Goal: Task Accomplishment & Management: Complete application form

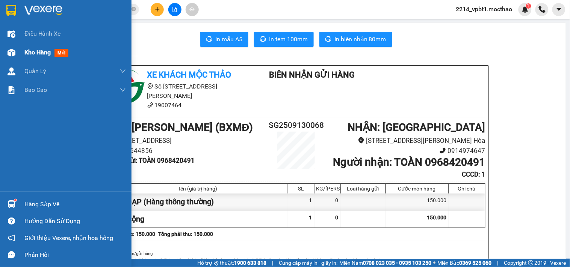
click at [23, 53] on div "Kho hàng mới" at bounding box center [65, 52] width 131 height 19
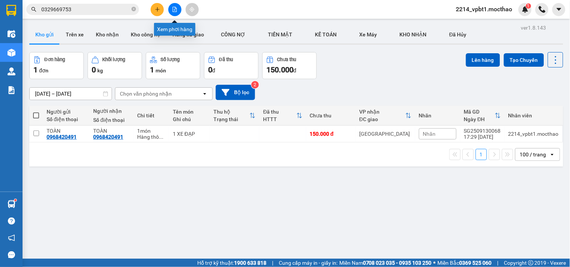
click at [175, 12] on button at bounding box center [174, 9] width 13 height 13
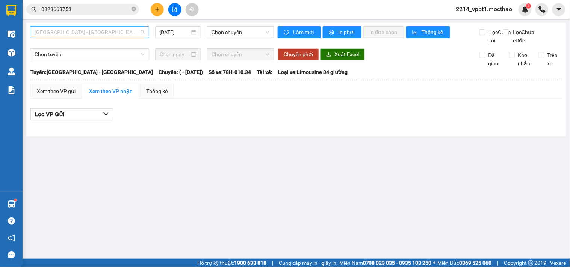
click at [62, 35] on span "[GEOGRAPHIC_DATA] - [GEOGRAPHIC_DATA]" at bounding box center [90, 32] width 110 height 11
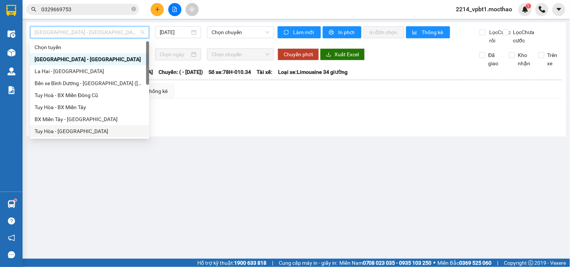
scroll to position [83, 0]
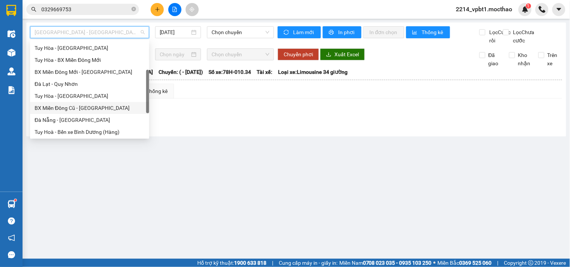
click at [68, 108] on div "BX Miền Đông Cũ - [GEOGRAPHIC_DATA]" at bounding box center [90, 108] width 110 height 8
type input "[DATE]"
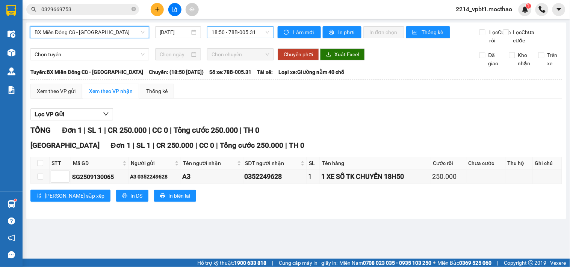
click at [224, 30] on span "18:50 - 78B-005.31" at bounding box center [240, 32] width 58 height 11
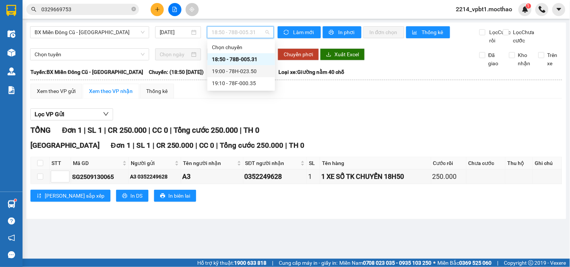
click at [257, 72] on div "19:00 - 78H-023.50" at bounding box center [241, 71] width 59 height 8
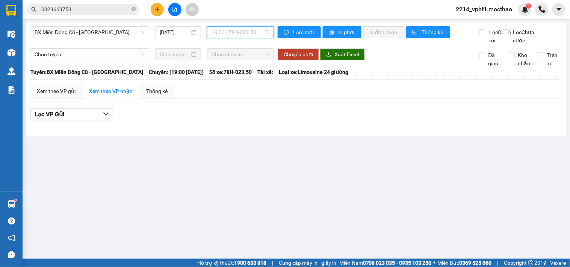
click at [239, 34] on span "19:00 - 78H-023.50" at bounding box center [240, 32] width 58 height 11
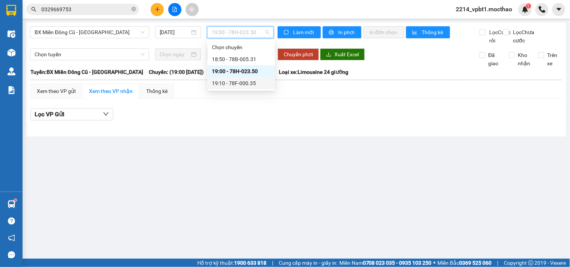
click at [279, 119] on div "Lọc VP Gửi" at bounding box center [295, 115] width 531 height 12
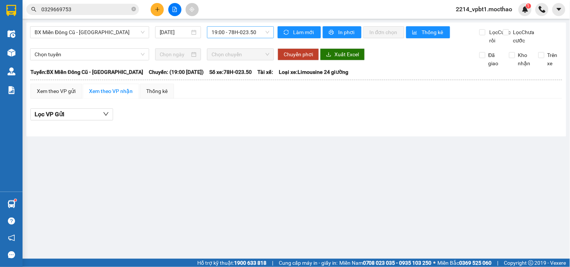
click at [230, 33] on span "19:00 - 78H-023.50" at bounding box center [240, 32] width 58 height 11
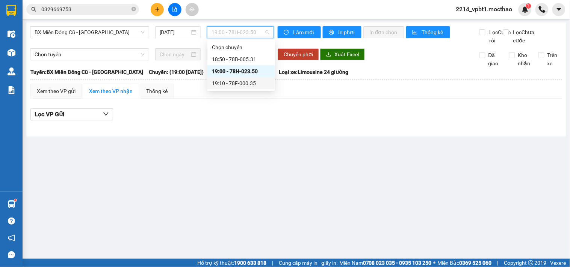
click at [241, 88] on div "19:10 - 78F-000.35" at bounding box center [241, 83] width 68 height 12
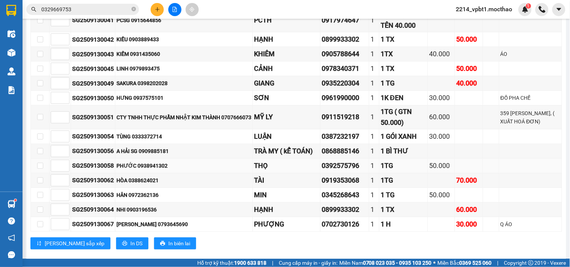
scroll to position [709, 0]
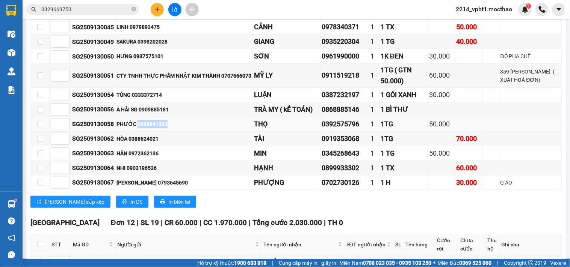
drag, startPoint x: 137, startPoint y: 139, endPoint x: 168, endPoint y: 139, distance: 30.8
click at [168, 128] on div "PHƯỚC 0938941302" at bounding box center [183, 124] width 135 height 8
copy div "0938941302"
click at [193, 128] on div "PHƯỚC 0938941302" at bounding box center [183, 124] width 135 height 8
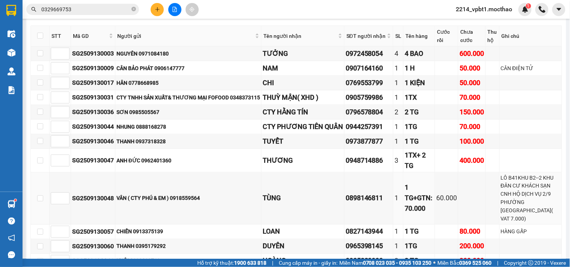
scroll to position [1043, 0]
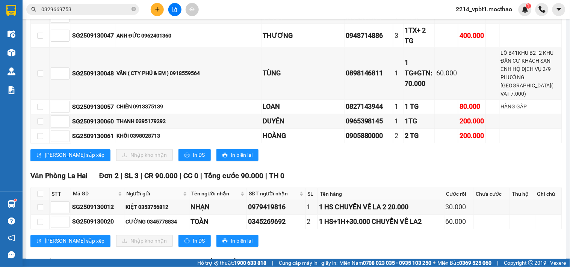
click at [158, 10] on icon "plus" at bounding box center [157, 9] width 5 height 5
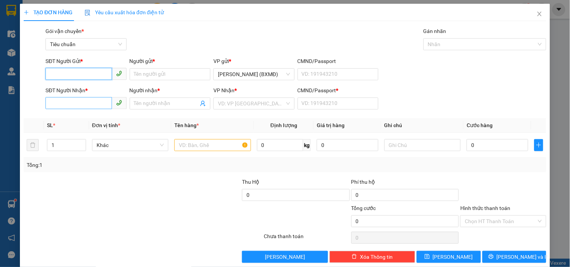
paste input "0365290969"
type input "0365290969"
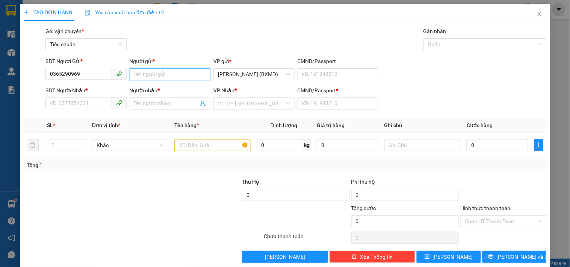
click at [146, 73] on input "Người gửi *" at bounding box center [170, 74] width 81 height 12
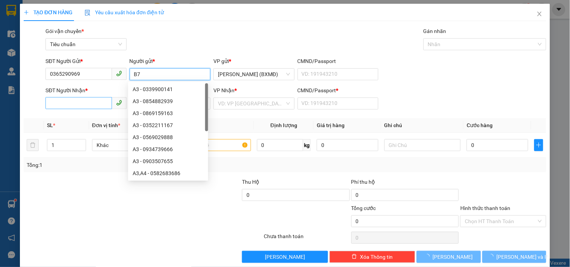
type input "B7"
click at [56, 95] on div "SĐT Người Nhận *" at bounding box center [85, 90] width 81 height 8
click at [56, 101] on input "SĐT Người Nhận *" at bounding box center [78, 103] width 66 height 12
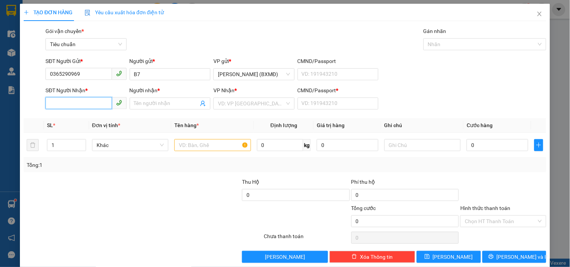
paste input "0365290969"
type input "0365290969"
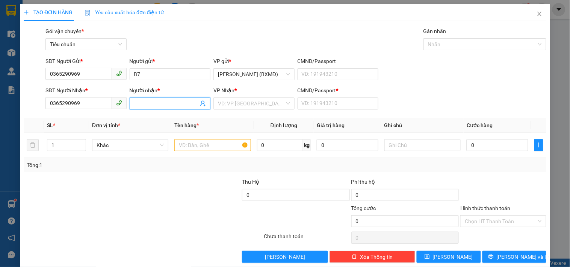
click at [147, 100] on input "Người nhận *" at bounding box center [166, 104] width 64 height 8
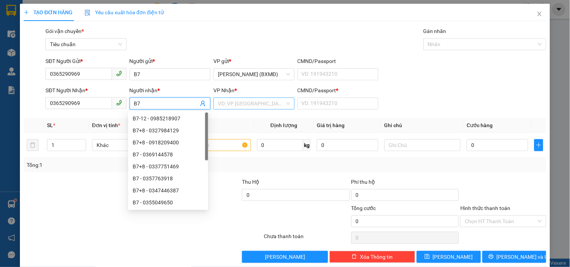
type input "B7"
click at [254, 104] on input "search" at bounding box center [251, 103] width 66 height 11
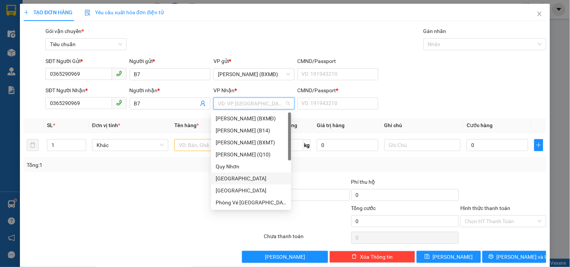
click at [237, 177] on div "[GEOGRAPHIC_DATA]" at bounding box center [251, 179] width 71 height 8
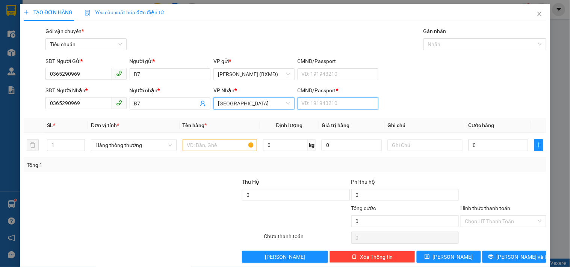
click at [302, 103] on input "CMND/Passport *" at bounding box center [337, 104] width 81 height 12
type input "1"
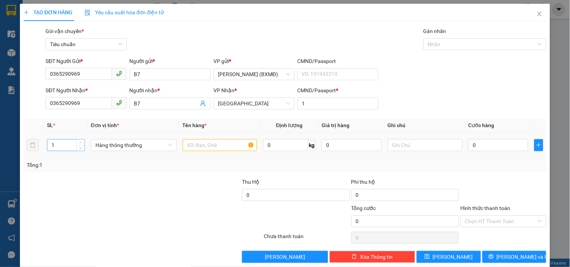
click at [57, 130] on div "SL *" at bounding box center [66, 125] width 38 height 8
click at [59, 148] on input "1" at bounding box center [65, 145] width 37 height 11
type input "2"
click at [196, 144] on input "text" at bounding box center [220, 145] width 75 height 12
type input "2 KIỆN TK CHUYẾN 19H10"
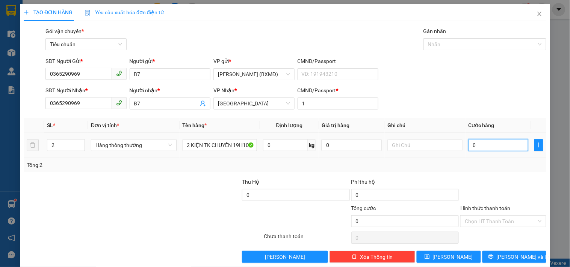
click at [479, 148] on input "0" at bounding box center [498, 145] width 60 height 12
type input "001"
type input "1"
type input "0.010"
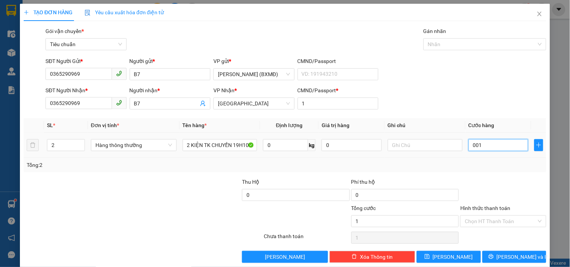
type input "10"
type input "00.100"
type input "100"
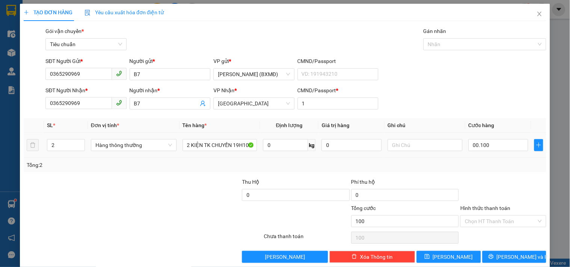
type input "100.000"
click at [481, 159] on div "Tổng: 2" at bounding box center [285, 165] width 522 height 14
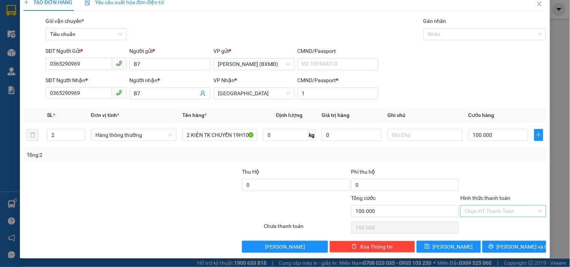
click at [488, 213] on input "Hình thức thanh toán" at bounding box center [500, 211] width 71 height 11
click at [489, 159] on div "Tại văn phòng" at bounding box center [499, 160] width 76 height 8
type input "0"
click at [504, 242] on button "[PERSON_NAME] và In" at bounding box center [514, 247] width 64 height 12
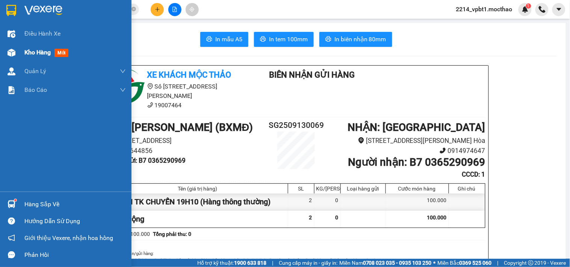
click at [26, 53] on span "Kho hàng" at bounding box center [37, 52] width 26 height 7
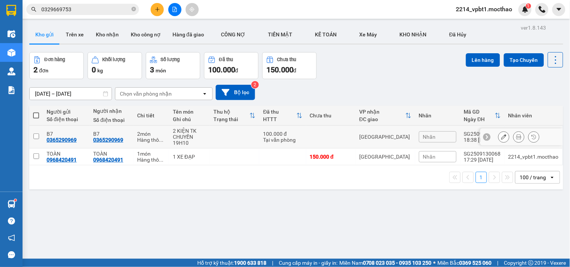
click at [241, 139] on td at bounding box center [235, 137] width 50 height 23
checkbox input "true"
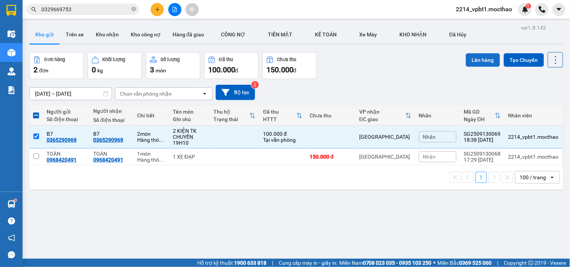
click at [479, 57] on button "Lên hàng" at bounding box center [483, 60] width 34 height 14
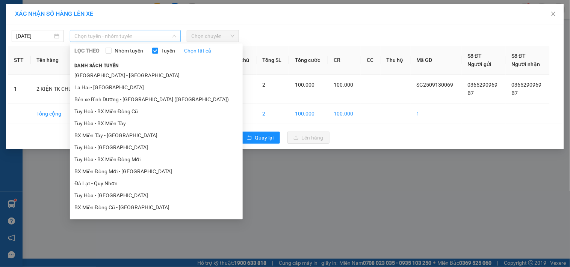
click at [147, 36] on span "Chọn tuyến - nhóm tuyến" at bounding box center [125, 35] width 102 height 11
click at [127, 209] on li "BX Miền Đông Cũ - [GEOGRAPHIC_DATA]" at bounding box center [156, 208] width 173 height 12
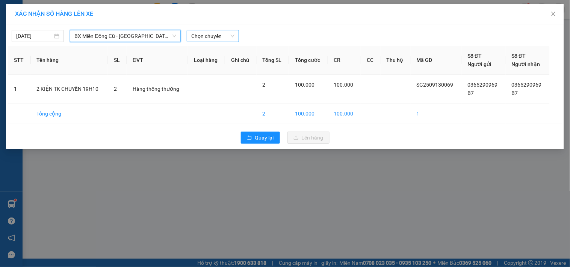
click at [209, 31] on span "Chọn chuyến" at bounding box center [212, 35] width 43 height 11
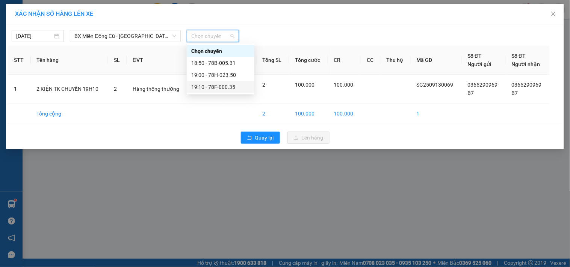
click at [220, 88] on div "19:10 - 78F-000.35" at bounding box center [220, 87] width 59 height 8
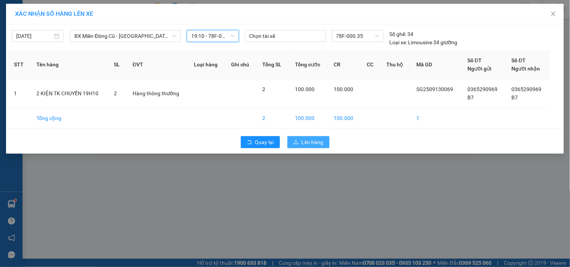
click at [320, 143] on span "Lên hàng" at bounding box center [313, 142] width 22 height 8
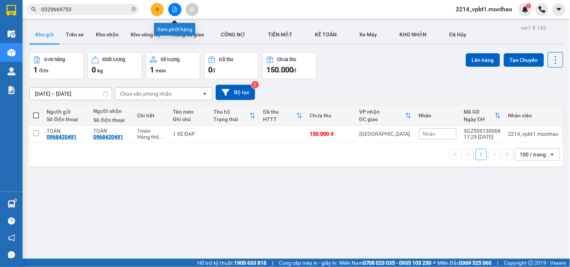
click at [174, 12] on button at bounding box center [174, 9] width 13 height 13
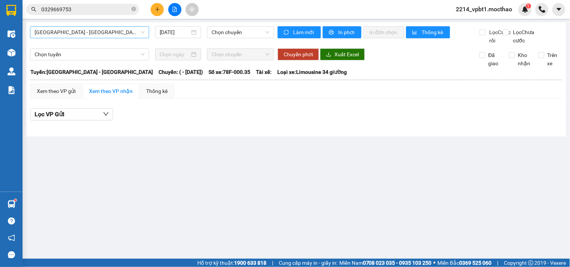
click at [83, 29] on span "[GEOGRAPHIC_DATA] - [GEOGRAPHIC_DATA]" at bounding box center [90, 32] width 110 height 11
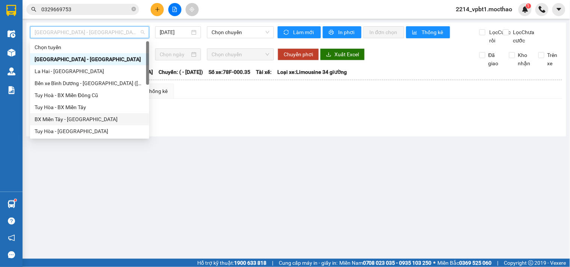
click at [54, 117] on div "BX Miền Tây - [GEOGRAPHIC_DATA]" at bounding box center [90, 119] width 110 height 8
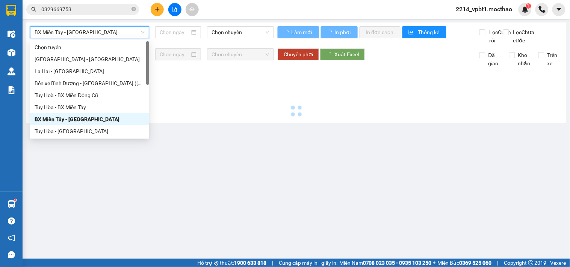
type input "[DATE]"
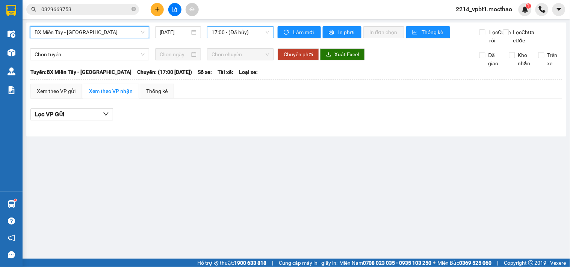
click at [225, 29] on span "17:00 - (Đã hủy)" at bounding box center [240, 32] width 58 height 11
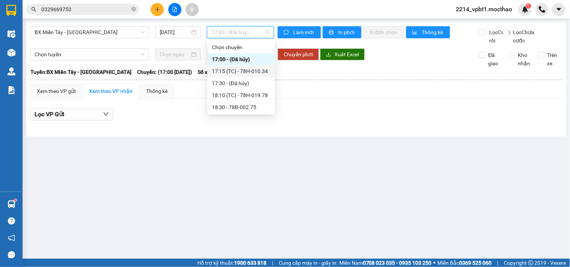
click at [243, 71] on div "17:15 (TC) - 78H-010.34" at bounding box center [241, 71] width 59 height 8
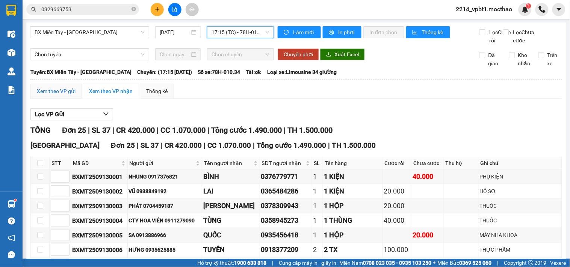
click at [51, 95] on div "Xem theo VP gửi" at bounding box center [56, 91] width 39 height 8
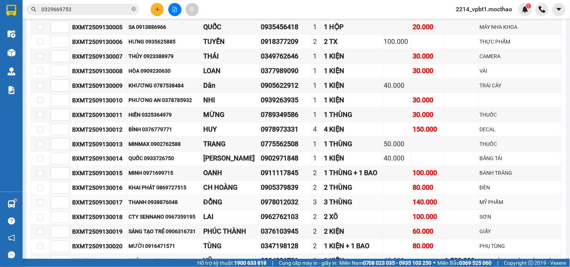
scroll to position [384, 0]
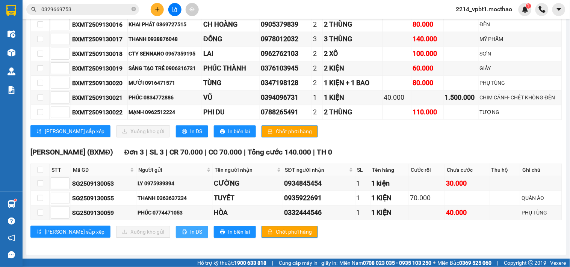
click at [190, 234] on span "In DS" at bounding box center [196, 232] width 12 height 8
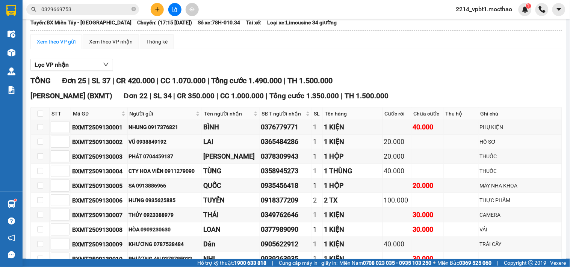
scroll to position [0, 0]
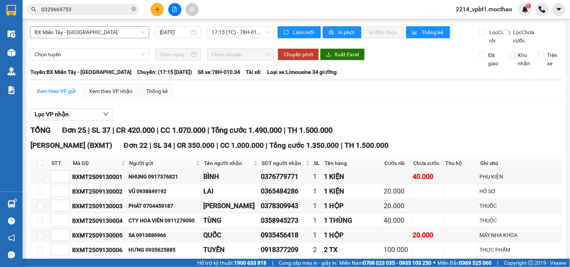
click at [107, 34] on span "BX Miền Tây - [GEOGRAPHIC_DATA]" at bounding box center [90, 32] width 110 height 11
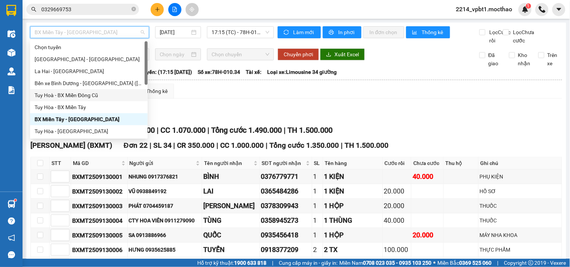
scroll to position [83, 0]
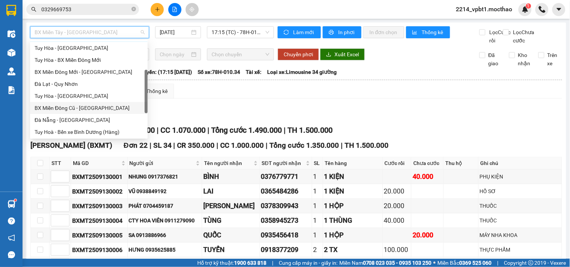
click at [73, 106] on div "BX Miền Đông Cũ - [GEOGRAPHIC_DATA]" at bounding box center [89, 108] width 109 height 8
type input "[DATE]"
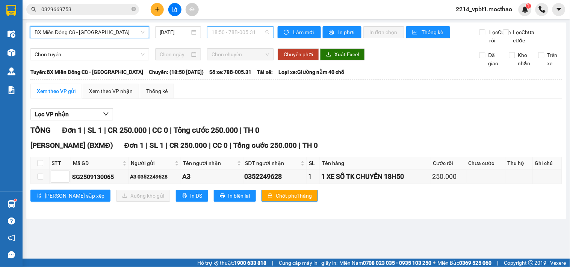
click at [236, 35] on span "18:50 - 78B-005.31" at bounding box center [240, 32] width 58 height 11
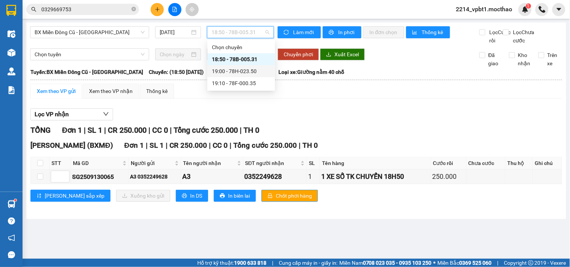
click at [249, 72] on div "19:00 - 78H-023.50" at bounding box center [241, 71] width 59 height 8
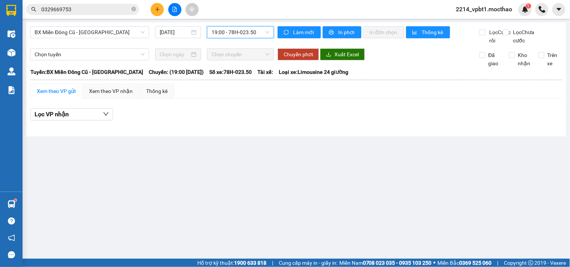
click at [234, 35] on span "19:00 - 78H-023.50" at bounding box center [240, 32] width 58 height 11
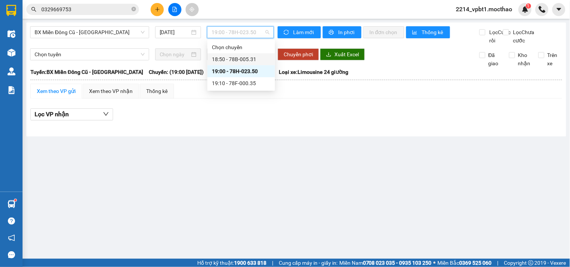
click at [241, 60] on div "18:50 - 78B-005.31" at bounding box center [241, 59] width 59 height 8
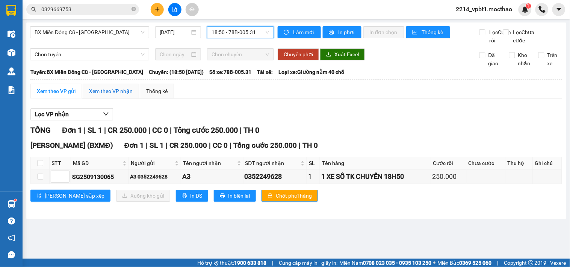
click at [111, 95] on div "Xem theo VP nhận" at bounding box center [111, 91] width 44 height 8
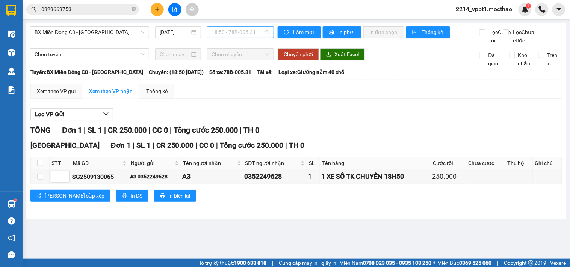
click at [242, 32] on span "18:50 - 78B-005.31" at bounding box center [240, 32] width 58 height 11
click at [282, 119] on div "Lọc VP Gửi" at bounding box center [295, 115] width 531 height 12
click at [153, 9] on button at bounding box center [157, 9] width 13 height 13
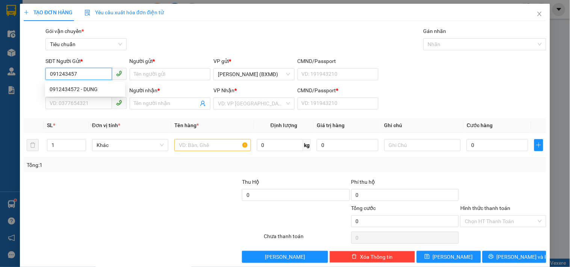
type input "0912434572"
click at [88, 91] on div "0912434572 - DUNG" at bounding box center [85, 89] width 71 height 8
type input "DUNG"
type input "0766783872"
type input "TRANG"
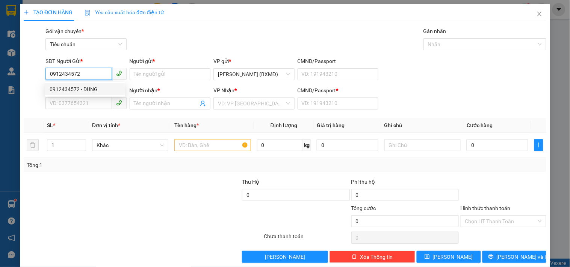
type input "1"
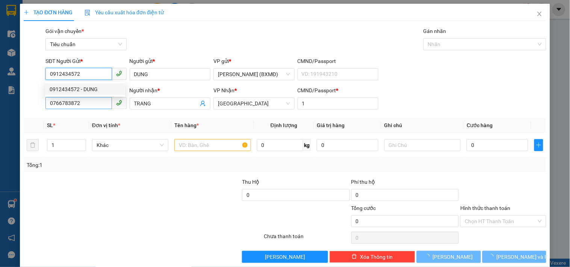
type input "50.000"
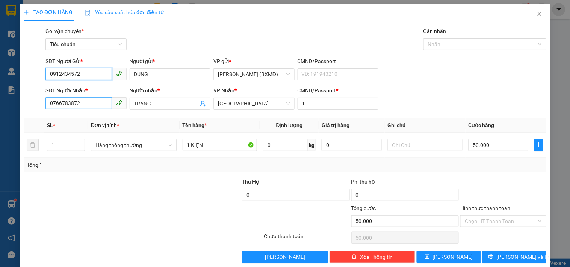
type input "0912434572"
drag, startPoint x: 84, startPoint y: 103, endPoint x: 0, endPoint y: 105, distance: 84.2
click at [0, 105] on div "TẠO ĐƠN HÀNG Yêu cầu xuất hóa đơn điện tử Transit Pickup Surcharge Ids Transit …" at bounding box center [285, 133] width 570 height 267
type input "0374717534"
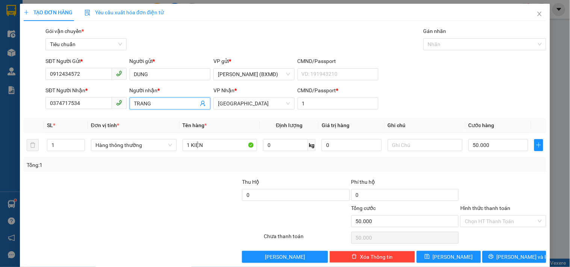
drag, startPoint x: 159, startPoint y: 106, endPoint x: 121, endPoint y: 108, distance: 38.4
click at [121, 108] on div "SĐT Người Nhận * 0374717534 Người nhận * TRANG VP Nhận * Tuy Hòa CMND/Passport …" at bounding box center [296, 99] width 504 height 26
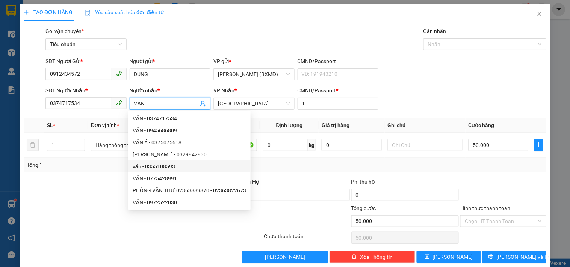
type input "VĂN"
click at [94, 191] on div at bounding box center [77, 191] width 109 height 26
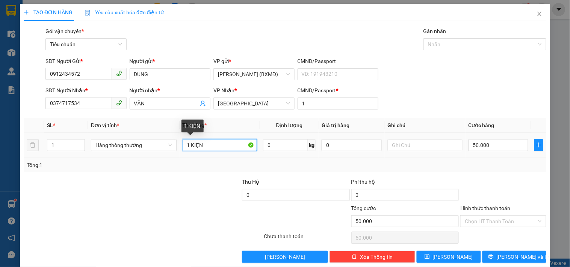
click at [219, 149] on input "1 KIỆN" at bounding box center [220, 145] width 75 height 12
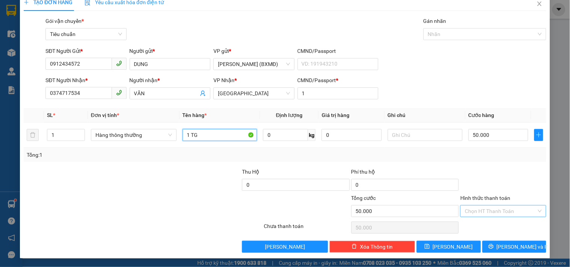
type input "1 TG"
click at [482, 210] on input "Hình thức thanh toán" at bounding box center [500, 211] width 71 height 11
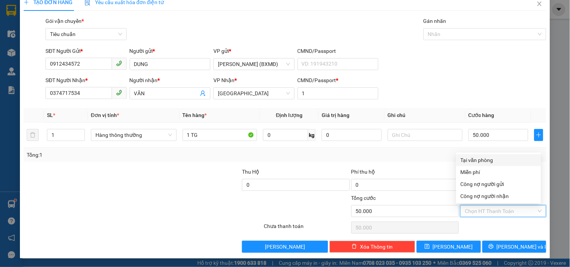
click at [479, 157] on div "Tại văn phòng" at bounding box center [499, 160] width 76 height 8
type input "0"
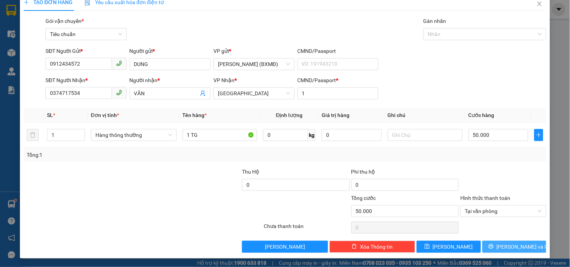
click at [494, 246] on icon "printer" at bounding box center [490, 246] width 5 height 5
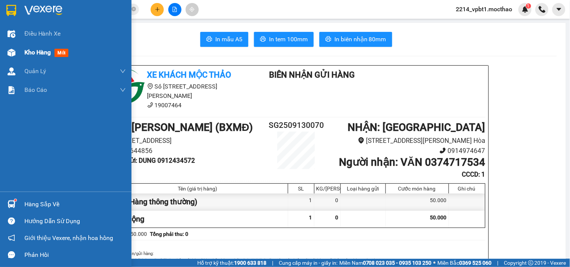
click at [35, 50] on span "Kho hàng" at bounding box center [37, 52] width 26 height 7
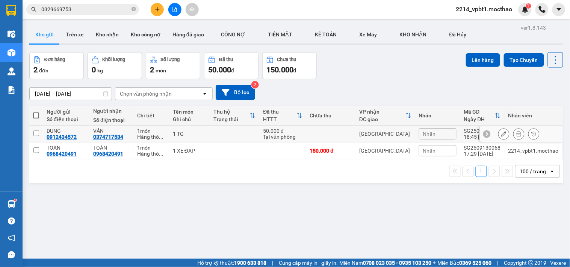
click at [306, 133] on td at bounding box center [331, 134] width 50 height 17
checkbox input "true"
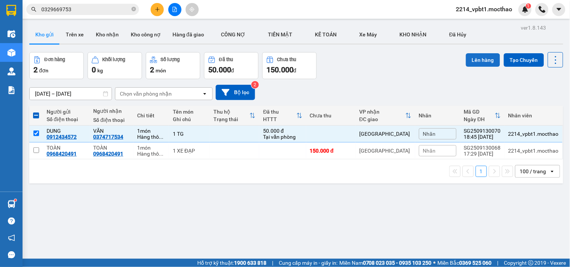
click at [466, 59] on button "Lên hàng" at bounding box center [483, 60] width 34 height 14
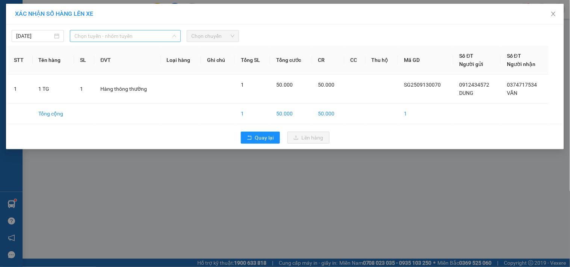
click at [124, 35] on span "Chọn tuyến - nhóm tuyến" at bounding box center [125, 35] width 102 height 11
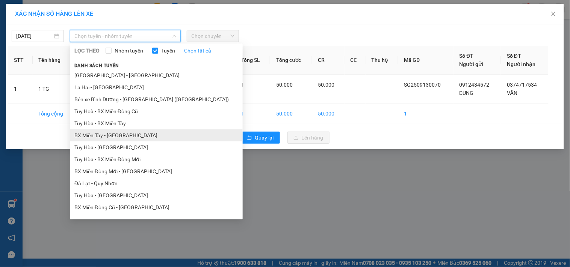
scroll to position [42, 0]
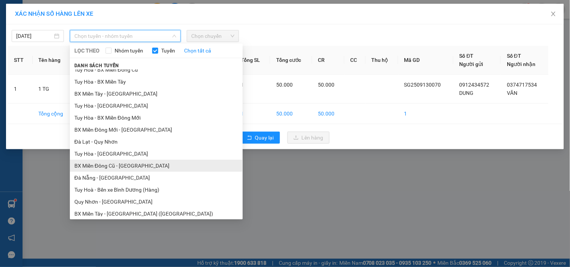
click at [113, 167] on li "BX Miền Đông Cũ - [GEOGRAPHIC_DATA]" at bounding box center [156, 166] width 173 height 12
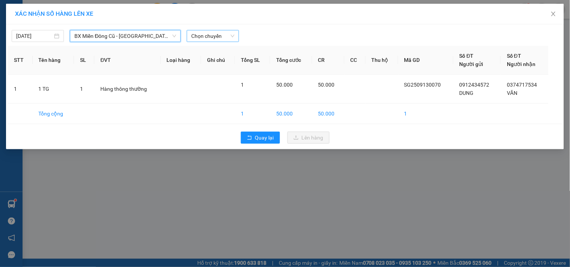
click at [202, 34] on span "Chọn chuyến" at bounding box center [212, 35] width 43 height 11
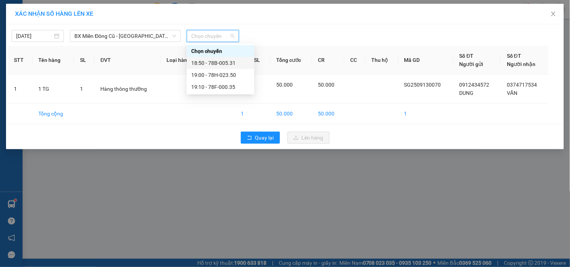
click at [216, 61] on div "18:50 - 78B-005.31" at bounding box center [220, 63] width 59 height 8
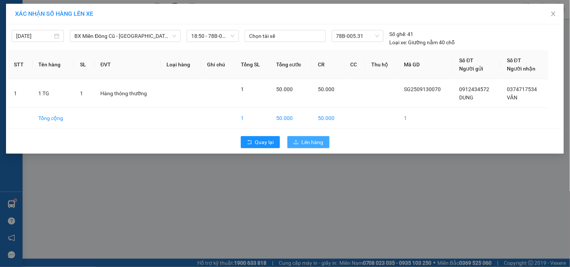
click at [299, 142] on icon "upload" at bounding box center [295, 142] width 5 height 5
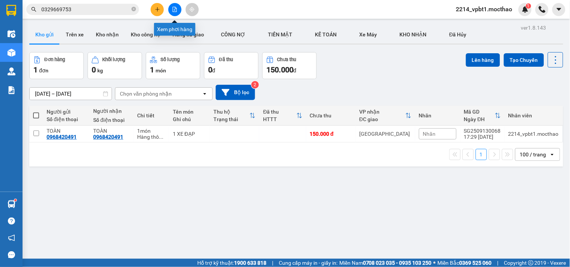
click at [175, 11] on icon "file-add" at bounding box center [174, 9] width 5 height 5
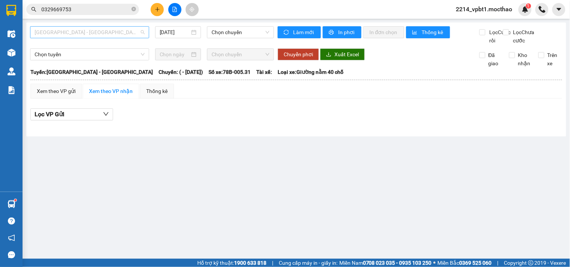
click at [92, 35] on span "[GEOGRAPHIC_DATA] - [GEOGRAPHIC_DATA]" at bounding box center [90, 32] width 110 height 11
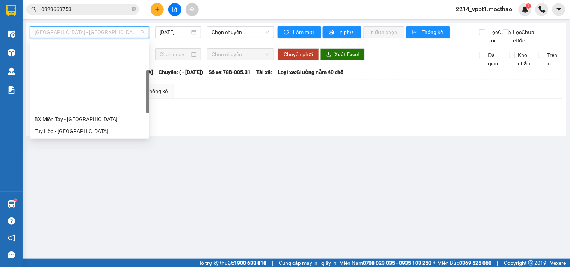
scroll to position [83, 0]
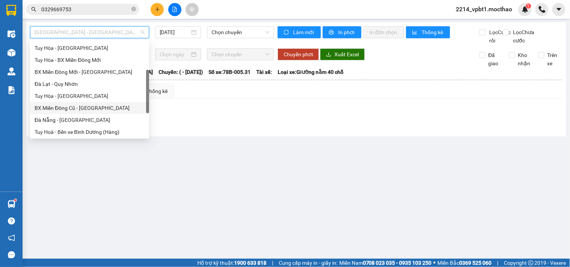
click at [71, 104] on div "BX Miền Đông Cũ - [GEOGRAPHIC_DATA]" at bounding box center [90, 108] width 110 height 8
type input "[DATE]"
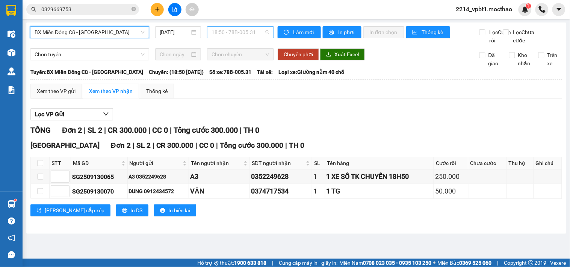
click at [245, 34] on span "18:50 - 78B-005.31" at bounding box center [240, 32] width 58 height 11
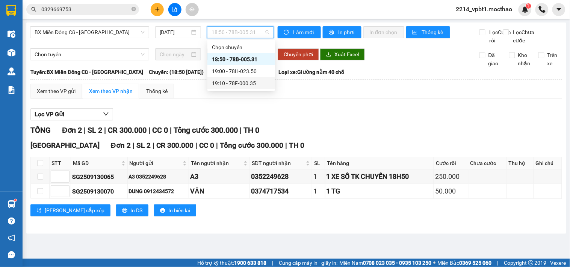
click at [247, 83] on div "19:10 - 78F-000.35" at bounding box center [241, 83] width 59 height 8
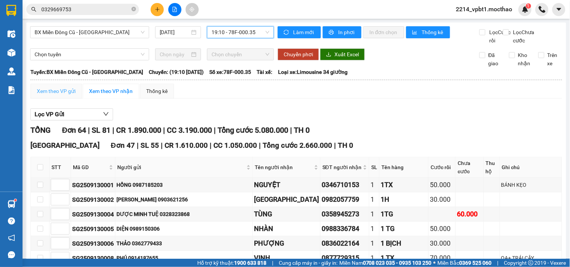
click at [76, 99] on div "Xem theo VP gửi" at bounding box center [55, 91] width 51 height 15
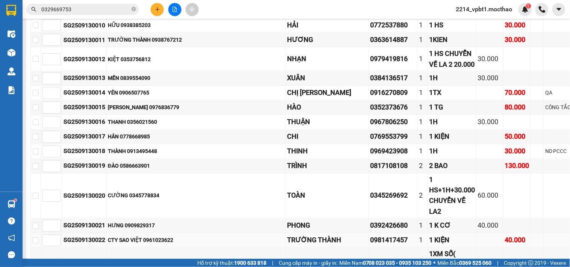
scroll to position [250, 0]
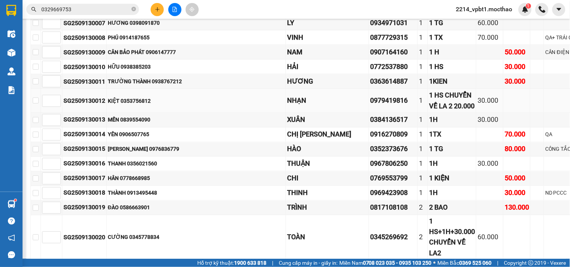
click at [234, 105] on div "KIỆT 0353756812" at bounding box center [196, 101] width 177 height 8
click at [37, 104] on input "checkbox" at bounding box center [36, 101] width 6 height 6
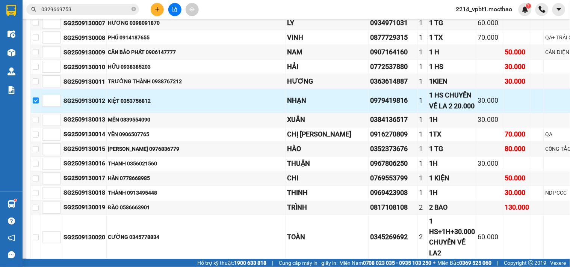
click at [38, 104] on input "checkbox" at bounding box center [36, 101] width 6 height 6
checkbox input "false"
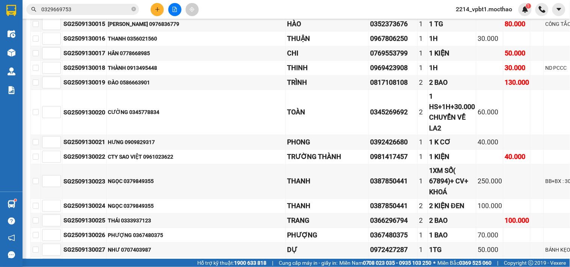
scroll to position [417, 0]
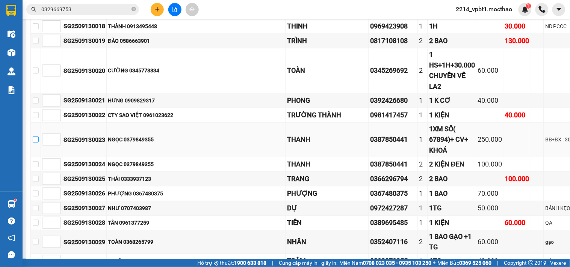
click at [35, 143] on input "checkbox" at bounding box center [36, 140] width 6 height 6
checkbox input "true"
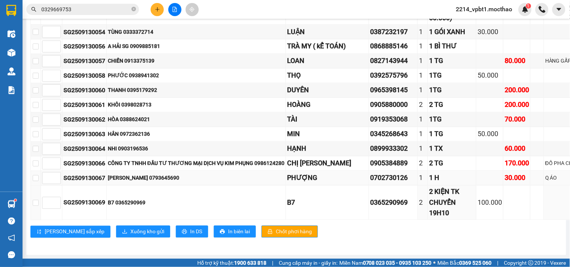
scroll to position [1266, 0]
click at [130, 228] on span "Xuống kho gửi" at bounding box center [147, 232] width 34 height 8
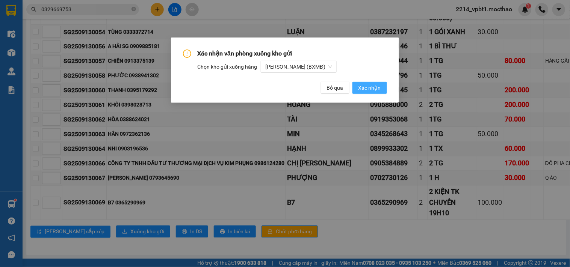
click at [365, 87] on span "Xác nhận" at bounding box center [369, 88] width 23 height 8
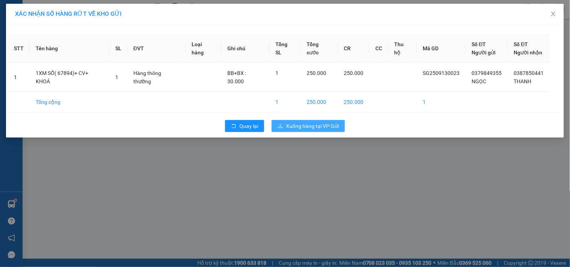
click at [284, 128] on button "Xuống hàng tại VP Gửi" at bounding box center [308, 126] width 73 height 12
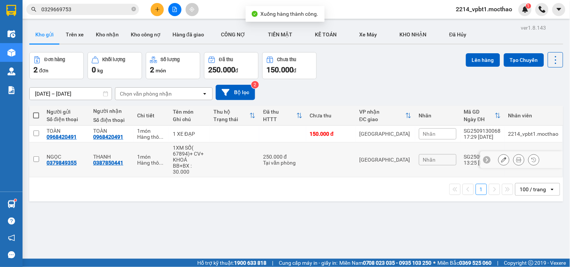
click at [242, 166] on td at bounding box center [235, 160] width 50 height 35
checkbox input "true"
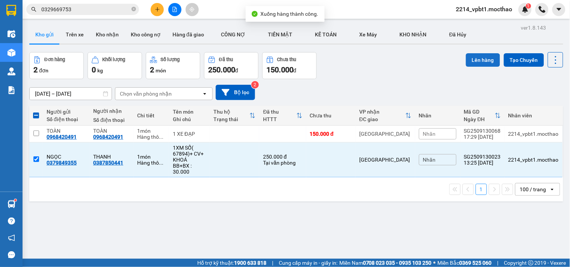
click at [476, 58] on button "Lên hàng" at bounding box center [483, 60] width 34 height 14
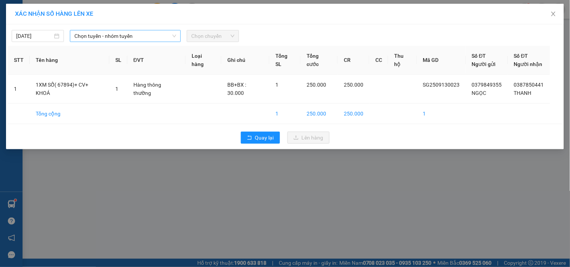
click at [137, 36] on span "Chọn tuyến - nhóm tuyến" at bounding box center [125, 35] width 102 height 11
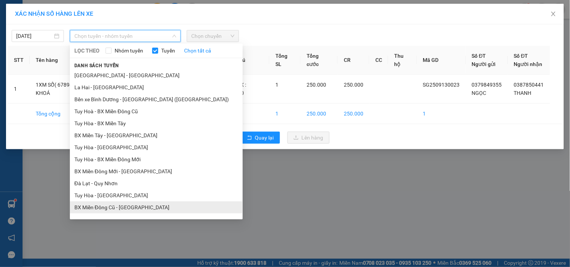
click at [110, 210] on li "BX Miền Đông Cũ - [GEOGRAPHIC_DATA]" at bounding box center [156, 208] width 173 height 12
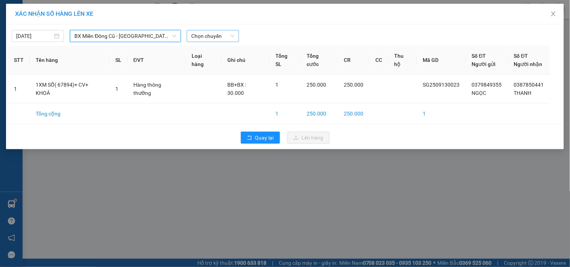
click at [198, 38] on span "Chọn chuyến" at bounding box center [212, 35] width 43 height 11
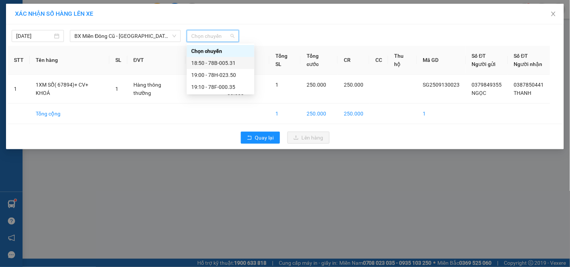
click at [220, 64] on div "18:50 - 78B-005.31" at bounding box center [220, 63] width 59 height 8
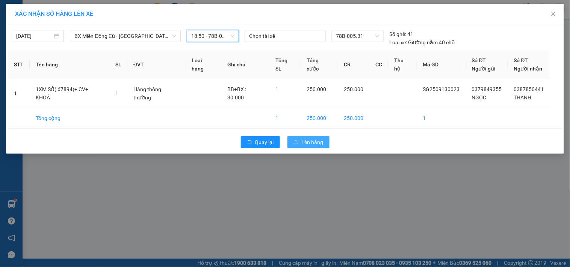
click at [297, 144] on icon "upload" at bounding box center [296, 142] width 5 height 4
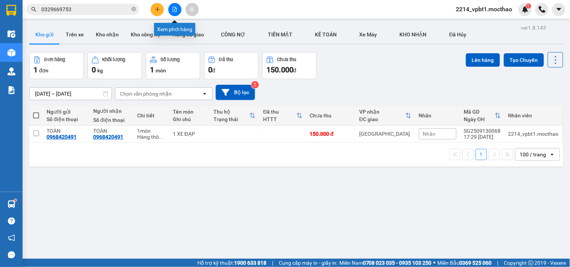
click at [172, 11] on icon "file-add" at bounding box center [174, 9] width 5 height 5
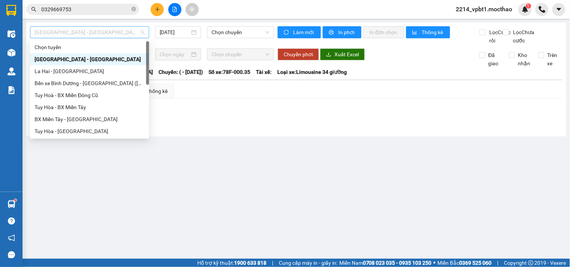
click at [130, 35] on span "[GEOGRAPHIC_DATA] - [GEOGRAPHIC_DATA]" at bounding box center [90, 32] width 110 height 11
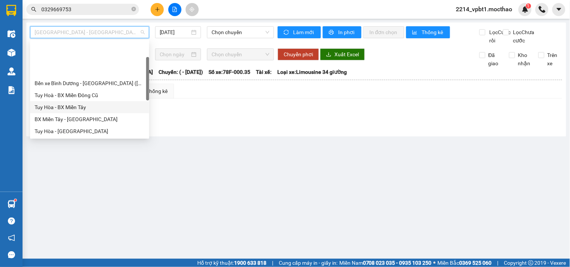
scroll to position [83, 0]
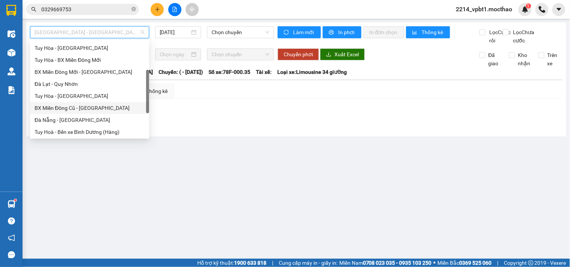
click at [87, 111] on div "BX Miền Đông Cũ - [GEOGRAPHIC_DATA]" at bounding box center [90, 108] width 110 height 8
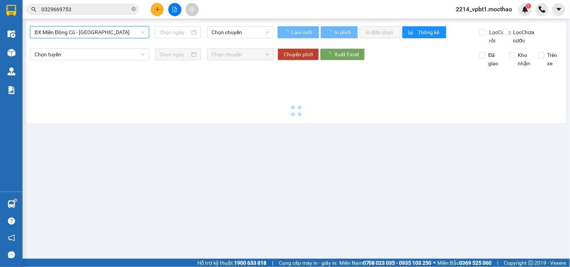
type input "[DATE]"
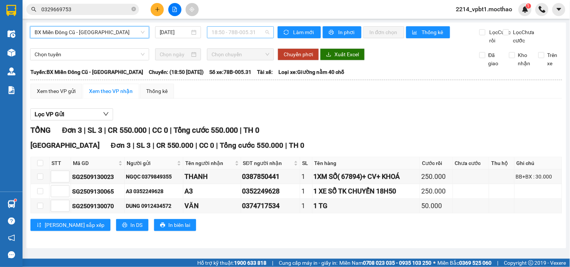
click at [228, 28] on span "18:50 - 78B-005.31" at bounding box center [240, 32] width 58 height 11
click at [328, 147] on div "TỔNG Đơn 3 | SL 3 | CR 550.000 | CC 0 | Tổng cước 550.000 | TH 0 [GEOGRAPHIC_DA…" at bounding box center [295, 183] width 531 height 116
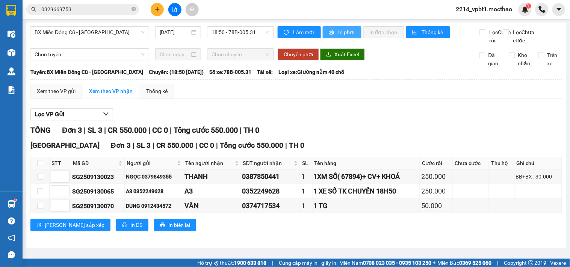
click at [341, 31] on span "In phơi" at bounding box center [346, 32] width 17 height 8
click at [240, 31] on span "18:50 - 78B-005.31" at bounding box center [240, 32] width 58 height 11
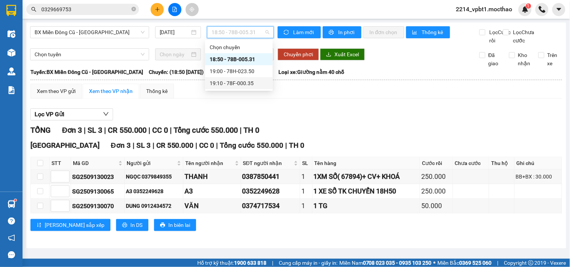
click at [240, 85] on div "19:10 - 78F-000.35" at bounding box center [239, 83] width 59 height 8
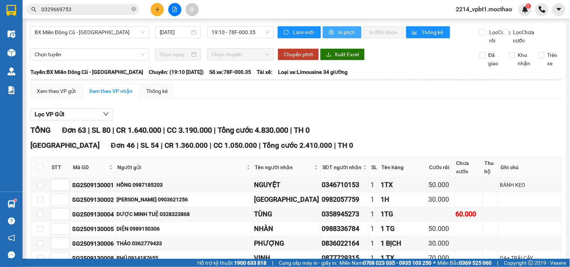
click at [329, 33] on icon "printer" at bounding box center [331, 32] width 5 height 5
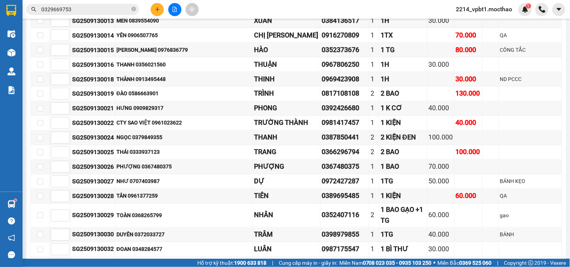
scroll to position [115, 0]
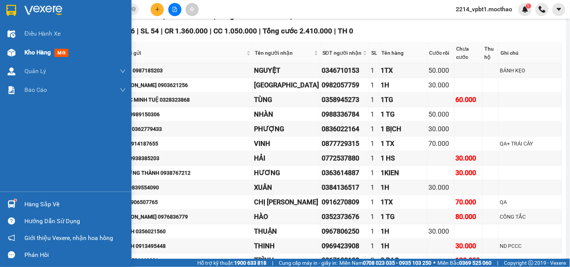
click at [29, 50] on span "Kho hàng" at bounding box center [37, 52] width 26 height 7
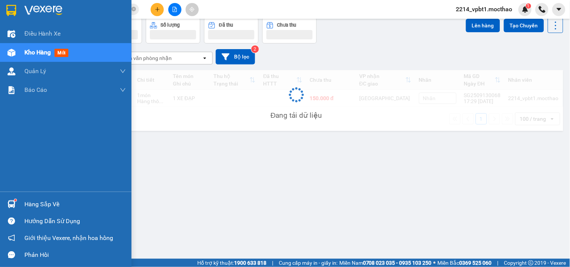
scroll to position [35, 0]
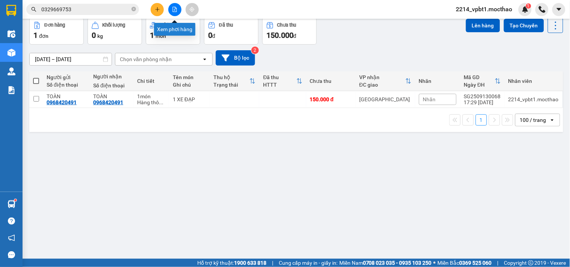
click at [174, 8] on icon "file-add" at bounding box center [174, 9] width 5 height 5
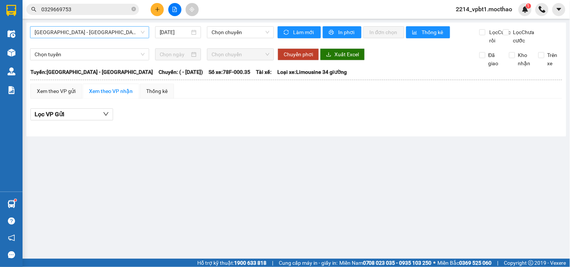
click at [95, 35] on span "[GEOGRAPHIC_DATA] - [GEOGRAPHIC_DATA]" at bounding box center [90, 32] width 110 height 11
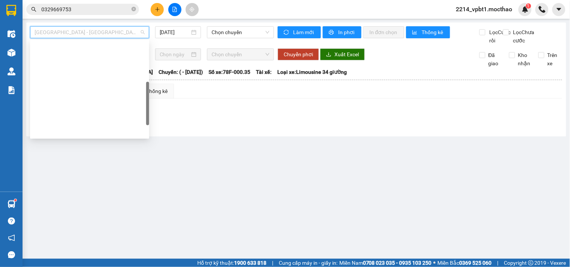
scroll to position [125, 0]
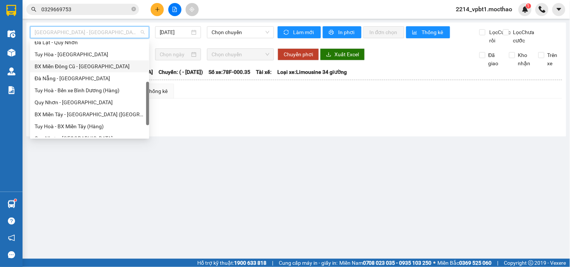
click at [76, 69] on div "BX Miền Đông Cũ - [GEOGRAPHIC_DATA]" at bounding box center [90, 66] width 110 height 8
type input "[DATE]"
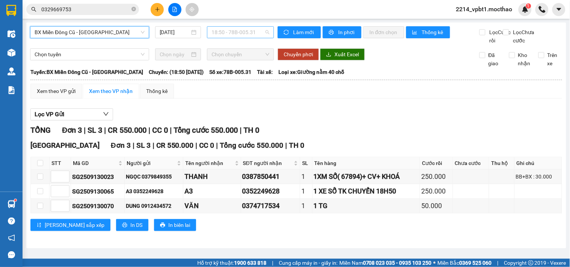
click at [230, 33] on span "18:50 - 78B-005.31" at bounding box center [240, 32] width 58 height 11
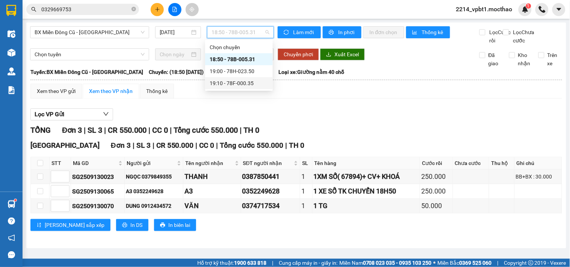
click at [247, 85] on div "19:10 - 78F-000.35" at bounding box center [239, 83] width 59 height 8
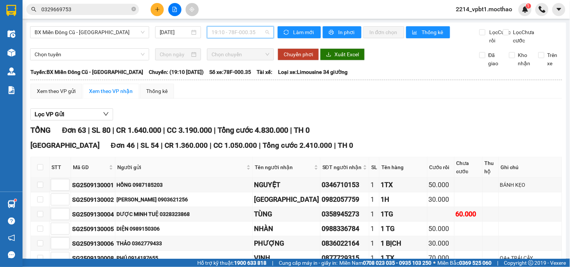
click at [216, 30] on span "19:10 - 78F-000.35" at bounding box center [240, 32] width 58 height 11
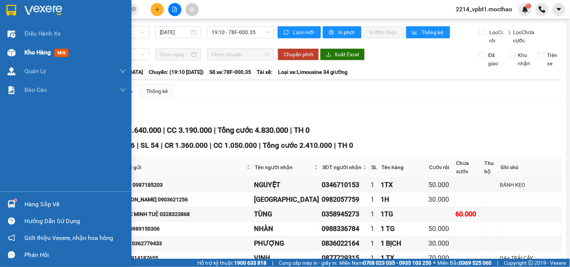
click at [29, 54] on span "Kho hàng" at bounding box center [37, 52] width 26 height 7
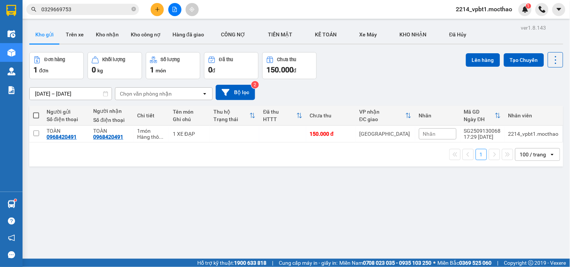
click at [179, 13] on button at bounding box center [174, 9] width 13 height 13
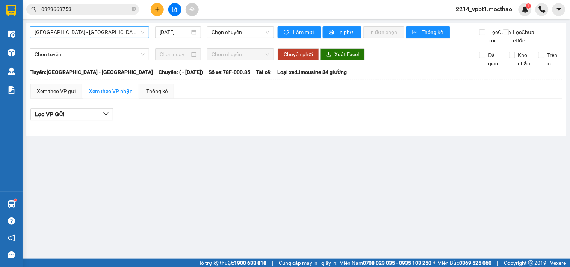
click at [110, 30] on span "[GEOGRAPHIC_DATA] - [GEOGRAPHIC_DATA]" at bounding box center [90, 32] width 110 height 11
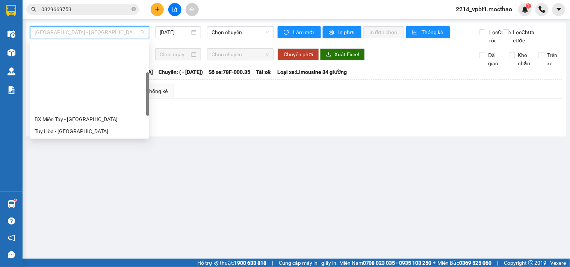
scroll to position [83, 0]
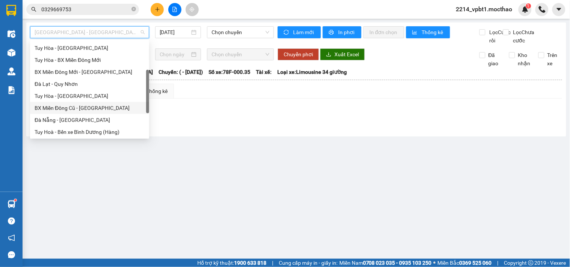
click at [56, 106] on div "BX Miền Đông Cũ - [GEOGRAPHIC_DATA]" at bounding box center [90, 108] width 110 height 8
type input "[DATE]"
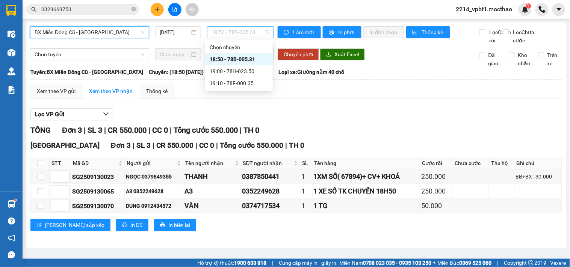
click at [241, 34] on span "18:50 - 78B-005.31" at bounding box center [240, 32] width 58 height 11
click at [354, 115] on div "Lọc VP Gửi TỔNG Đơn 3 | SL 3 | CR 550.000 | CC 0 | Tổng cước 550.000 | TH 0 [G…" at bounding box center [295, 173] width 531 height 136
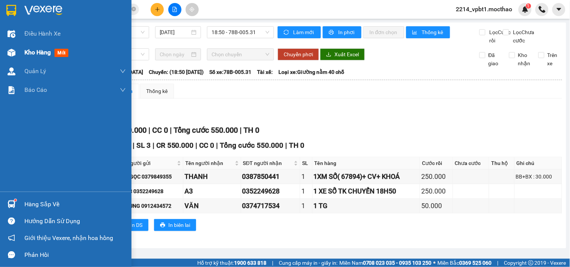
click at [31, 50] on span "Kho hàng" at bounding box center [37, 52] width 26 height 7
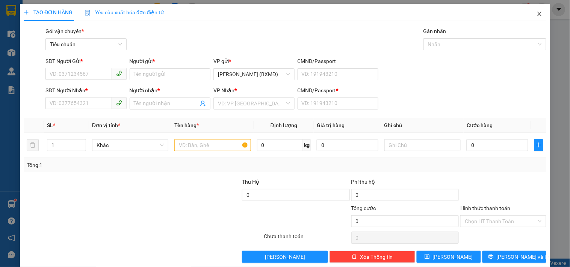
click at [536, 11] on icon "close" at bounding box center [539, 14] width 6 height 6
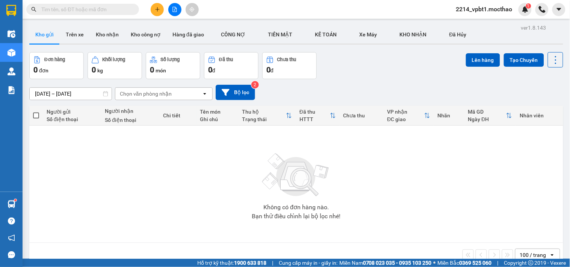
click at [106, 9] on input "text" at bounding box center [85, 9] width 89 height 8
paste input "0938941302"
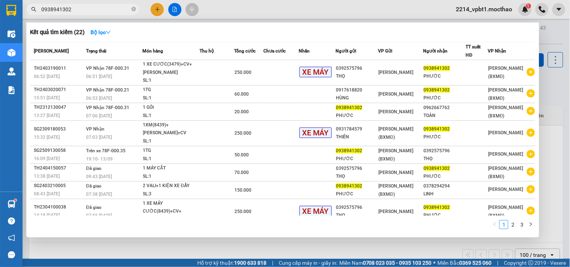
type input "0938941302"
